Goal: Ask a question

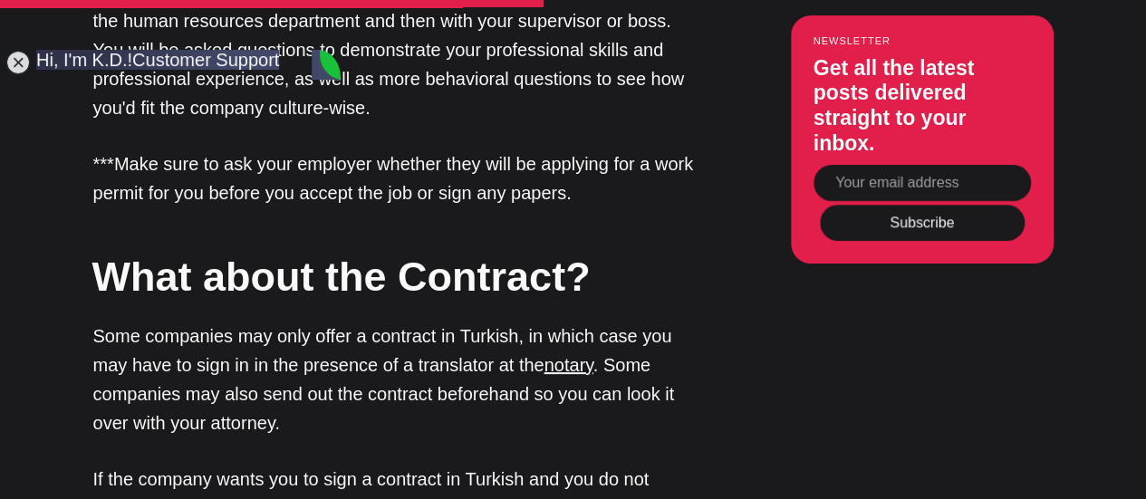
scroll to position [9485, 0]
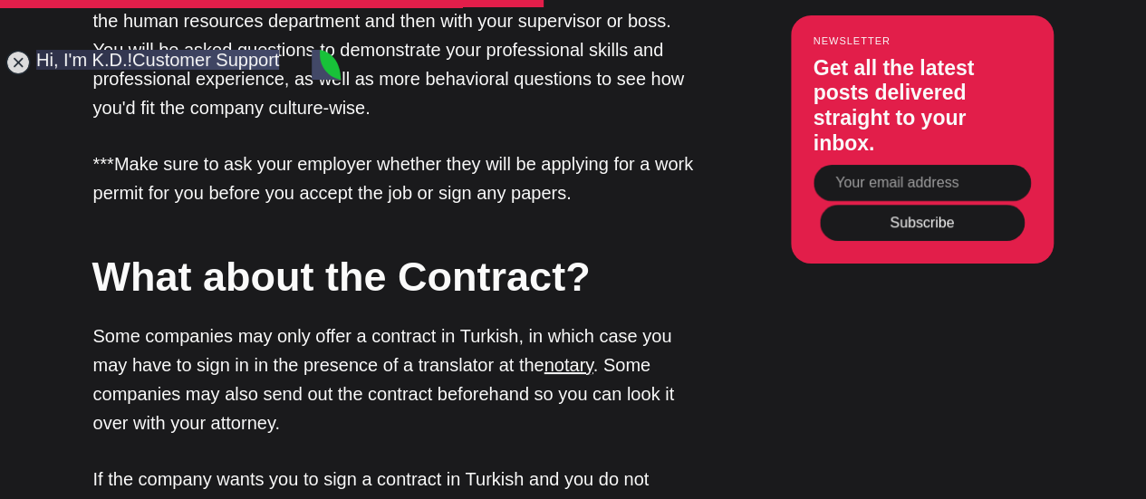
type textarea "Yes but its hard to find direct employer if I don't have agency. I already mess…"
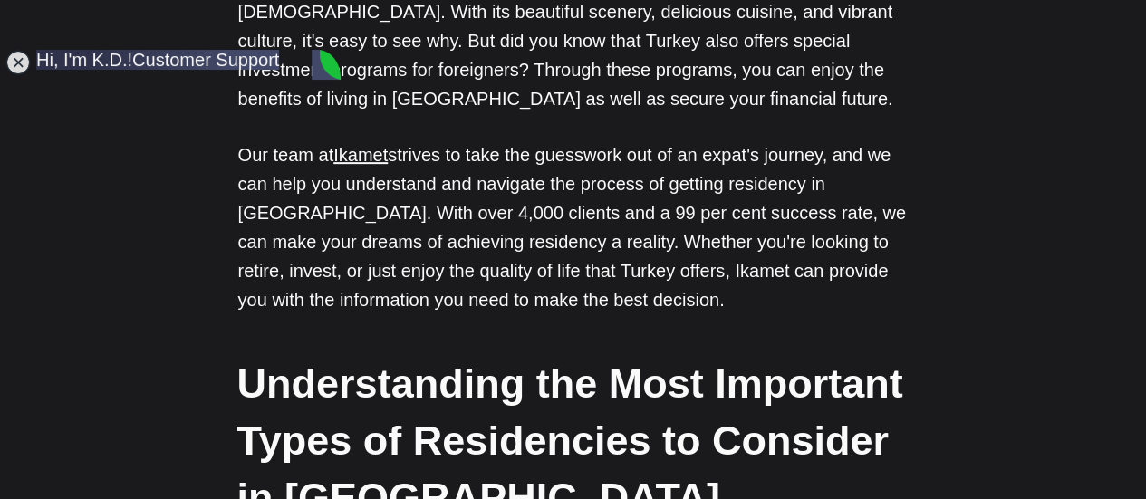
scroll to position [9695, 0]
type textarea "how can I contact you again?"
